Goal: Check status: Check status

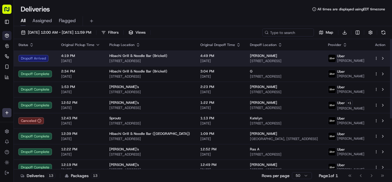
click at [99, 58] on td "4:19 PM [DATE]" at bounding box center [81, 59] width 48 height 16
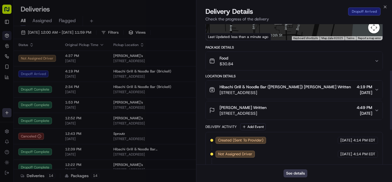
scroll to position [75, 0]
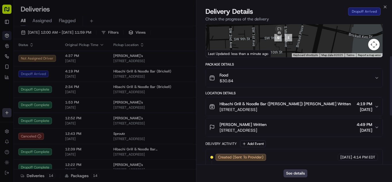
click at [260, 74] on div "Food $30.84" at bounding box center [291, 77] width 165 height 11
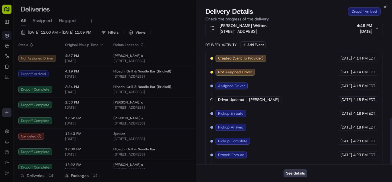
scroll to position [284, 0]
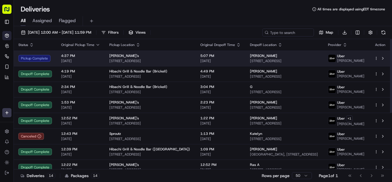
click at [96, 63] on span "[DATE]" at bounding box center [80, 61] width 39 height 5
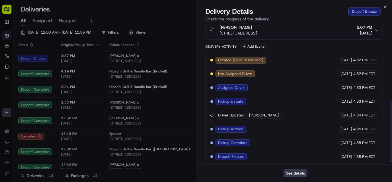
scroll to position [176, 0]
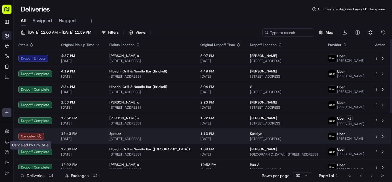
click at [78, 135] on span "12:43 PM" at bounding box center [80, 133] width 39 height 5
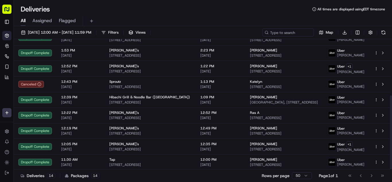
scroll to position [99, 0]
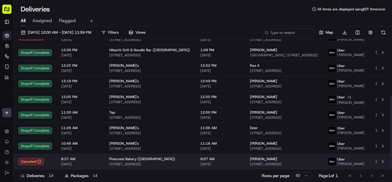
click at [101, 160] on td "8:37 AM [DATE]" at bounding box center [81, 162] width 48 height 16
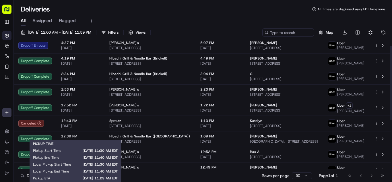
scroll to position [0, 0]
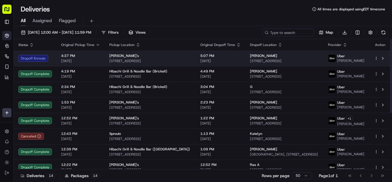
click at [98, 61] on span "[DATE]" at bounding box center [80, 61] width 39 height 5
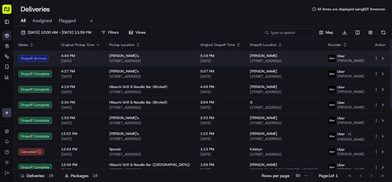
click at [100, 61] on td "4:49 PM [DATE]" at bounding box center [81, 59] width 48 height 16
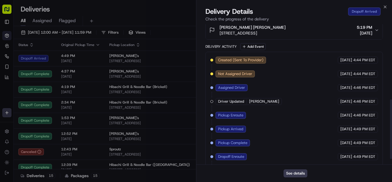
scroll to position [190, 0]
